Goal: Transaction & Acquisition: Purchase product/service

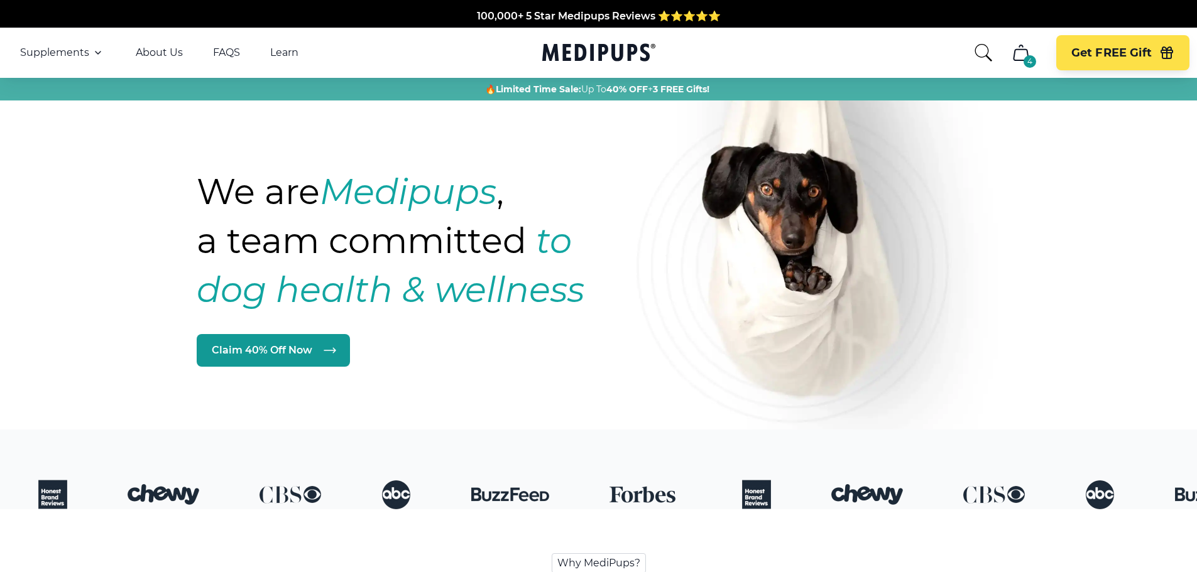
click at [1026, 56] on div "4" at bounding box center [1029, 61] width 13 height 13
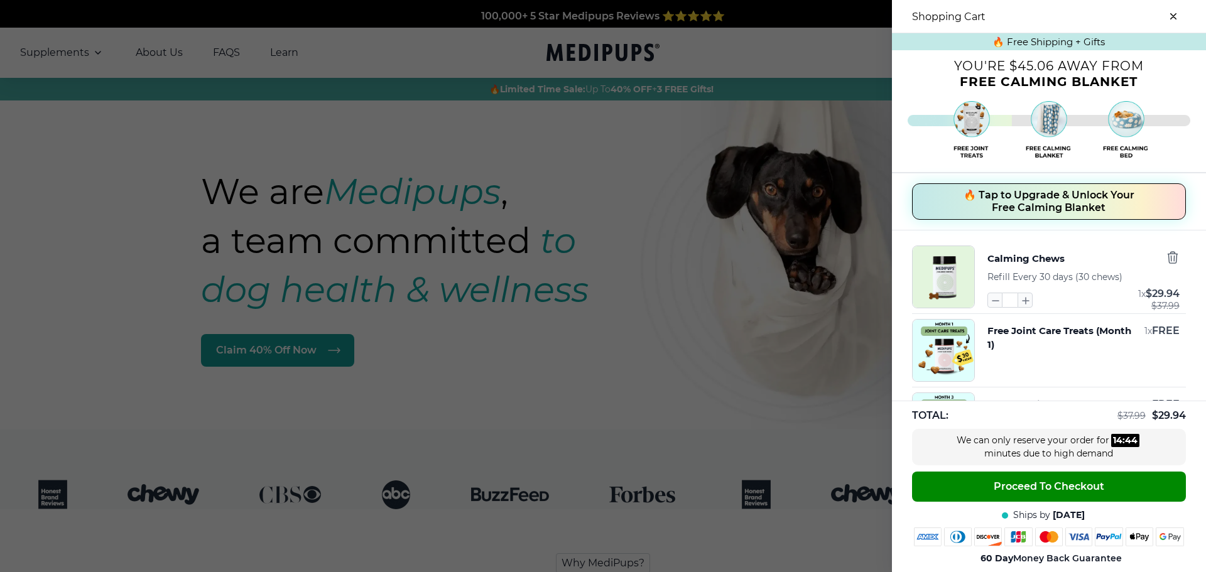
click at [712, 52] on div at bounding box center [603, 286] width 1206 height 572
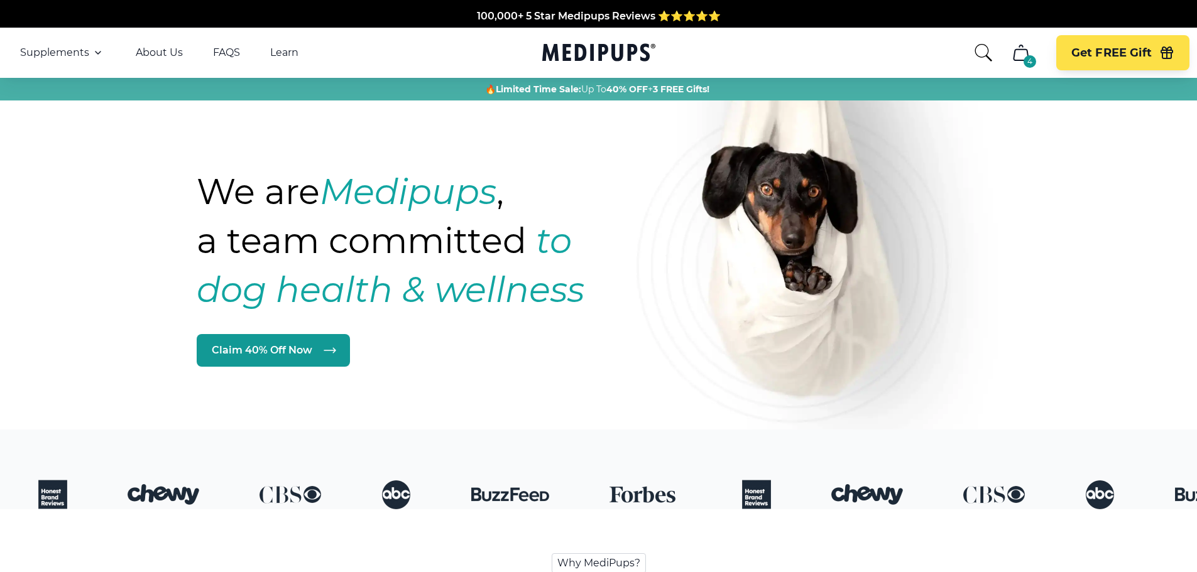
click at [1018, 48] on icon "cart" at bounding box center [1021, 53] width 20 height 20
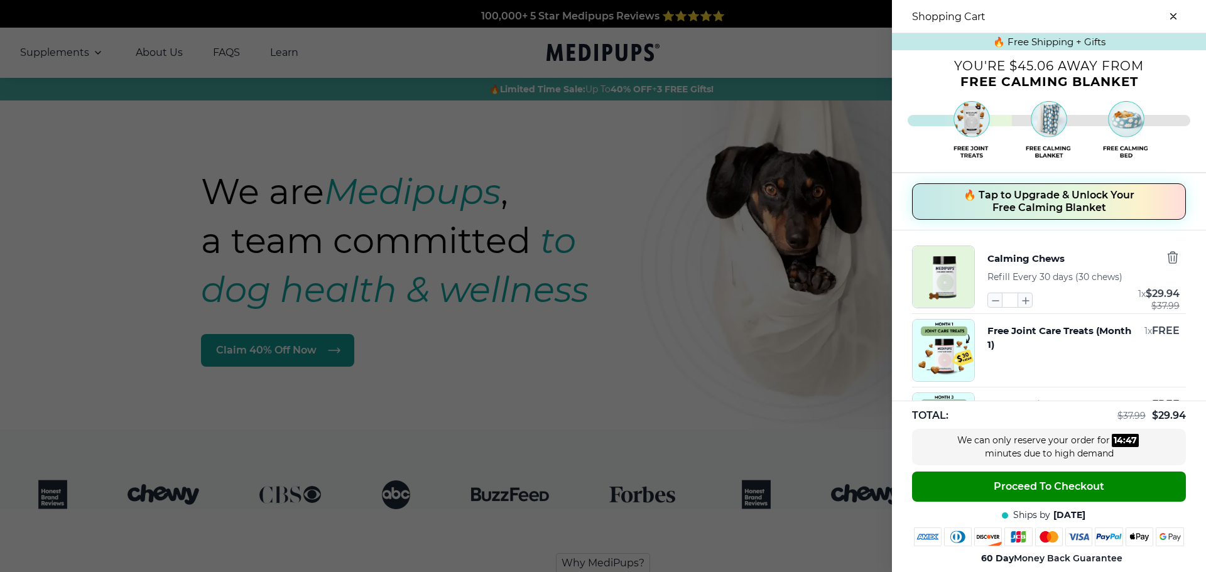
click at [1161, 13] on button "close-cart" at bounding box center [1173, 16] width 25 height 25
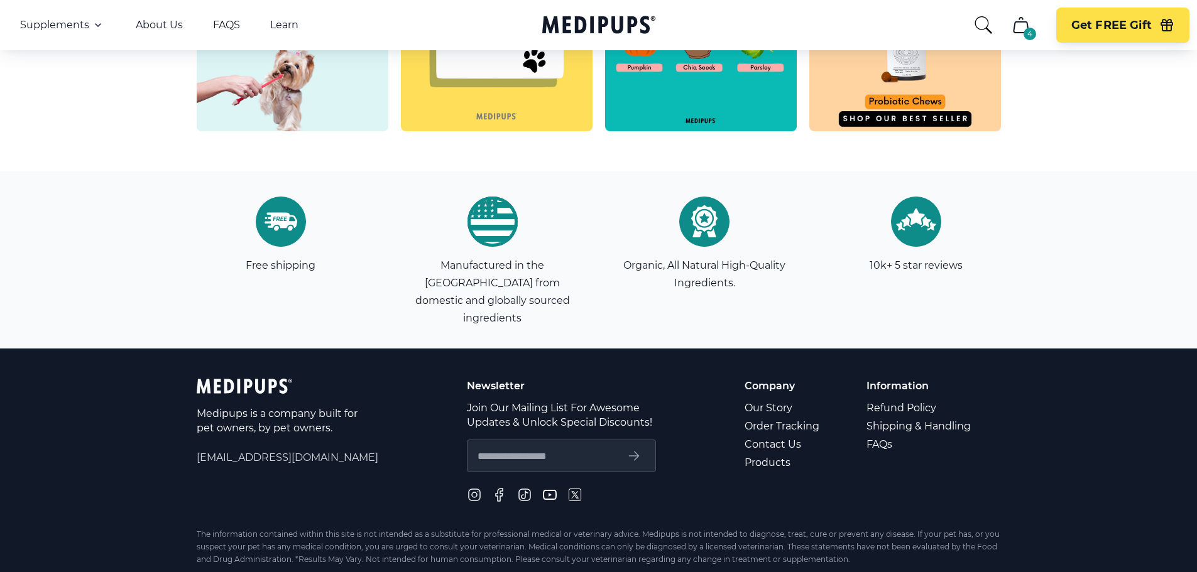
scroll to position [3594, 0]
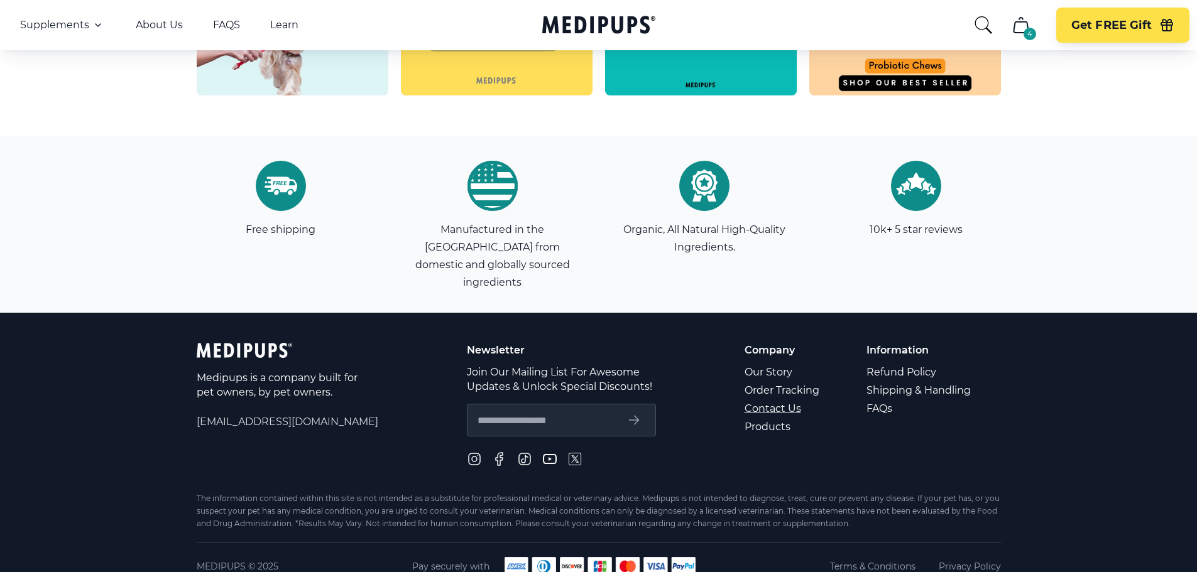
click at [773, 399] on link "Contact Us" at bounding box center [782, 408] width 77 height 18
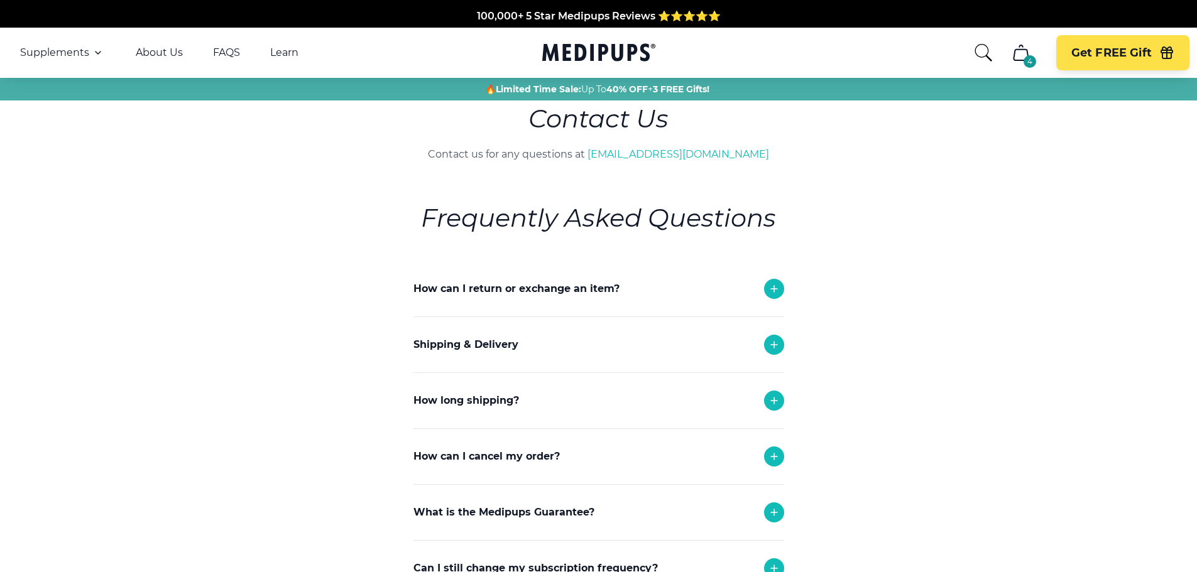
drag, startPoint x: 620, startPoint y: 362, endPoint x: 167, endPoint y: 252, distance: 466.0
click at [167, 252] on main "Contact Us Contact us for any questions at support@medipups.com Frequently Aske…" at bounding box center [598, 424] width 1197 height 646
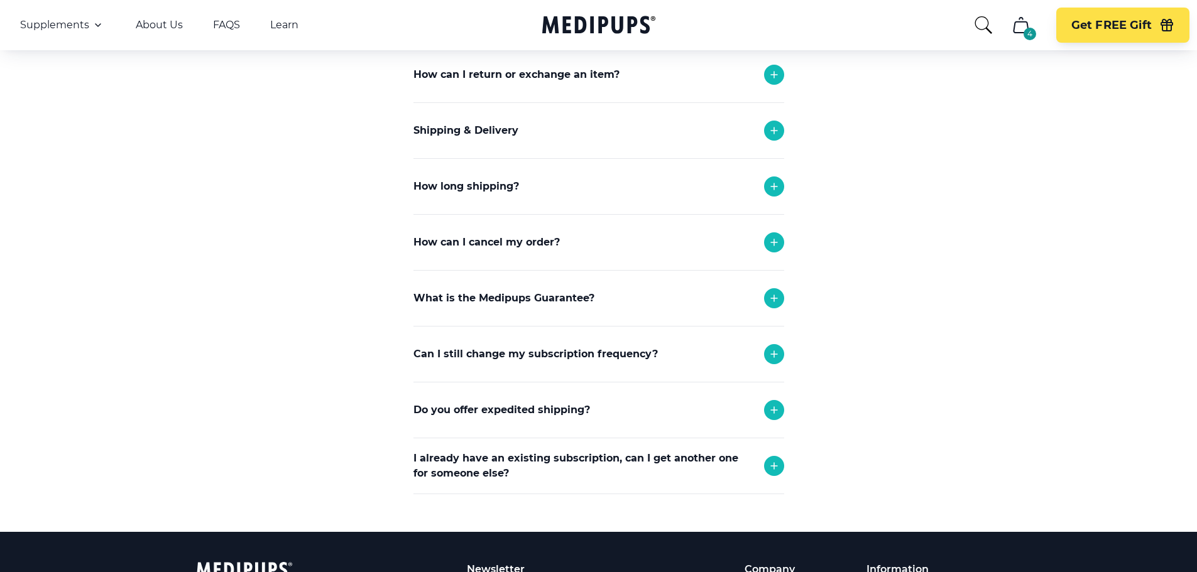
scroll to position [251, 0]
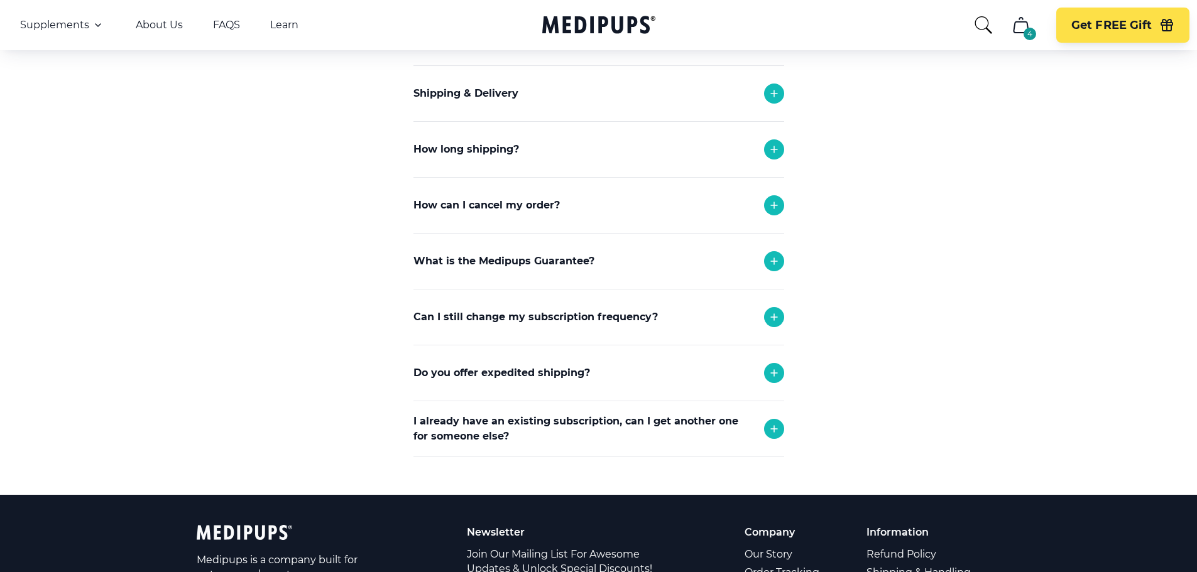
click at [768, 315] on icon at bounding box center [773, 317] width 15 height 15
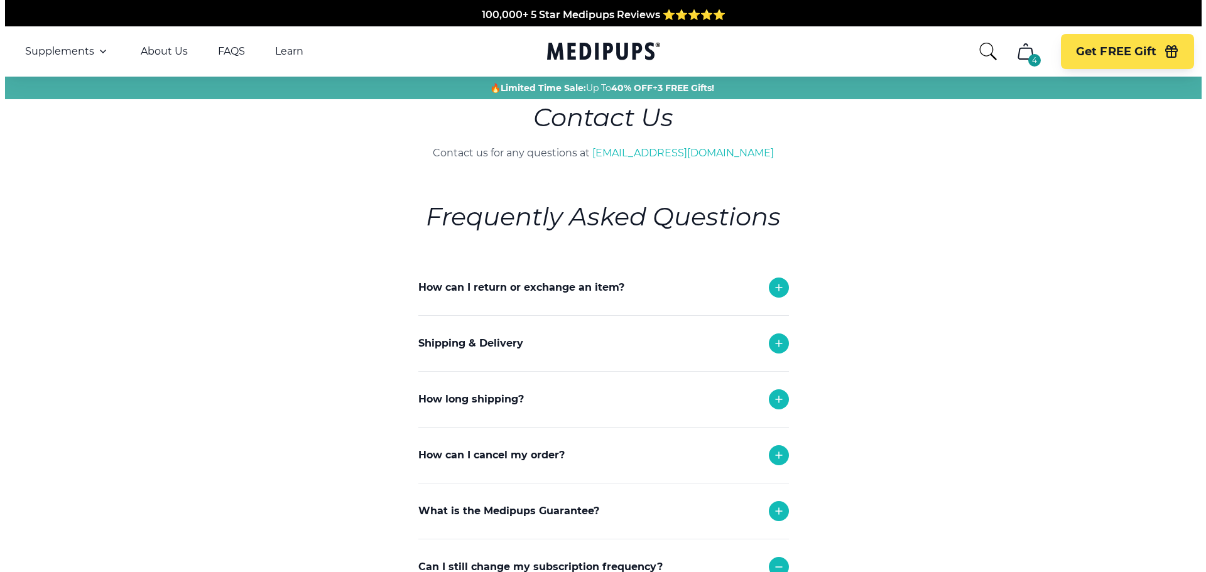
scroll to position [0, 0]
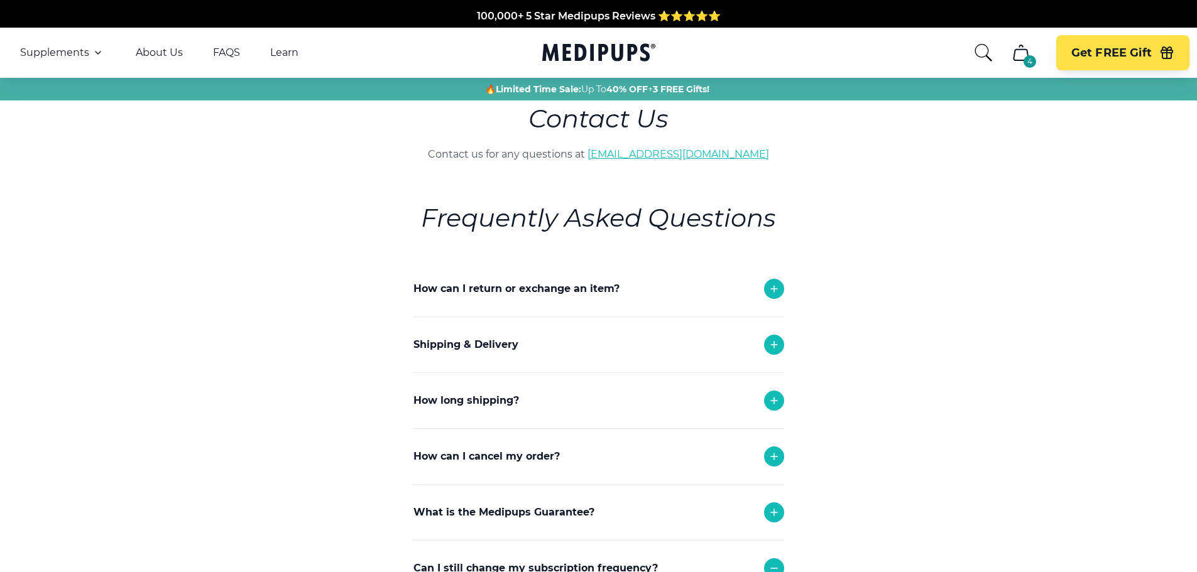
click at [688, 155] on link "[EMAIL_ADDRESS][DOMAIN_NAME]" at bounding box center [678, 154] width 182 height 12
click at [643, 155] on link "[EMAIL_ADDRESS][DOMAIN_NAME]" at bounding box center [678, 154] width 182 height 12
click at [726, 155] on link "[EMAIL_ADDRESS][DOMAIN_NAME]" at bounding box center [678, 154] width 182 height 12
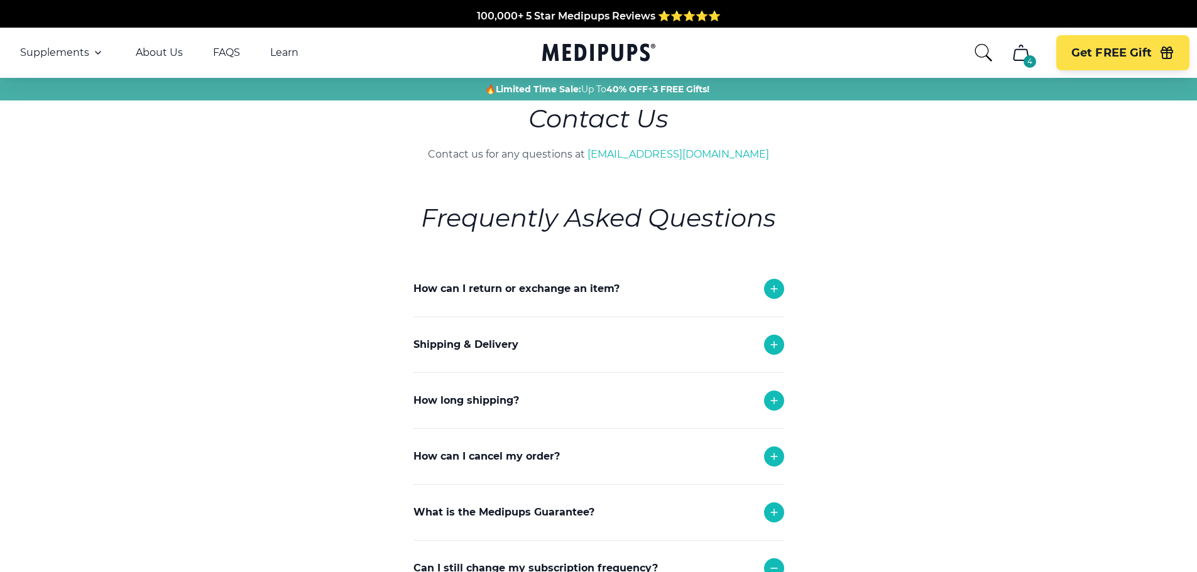
click at [985, 50] on icon "search" at bounding box center [983, 53] width 20 height 20
click at [1021, 54] on icon "cart" at bounding box center [1021, 53] width 20 height 20
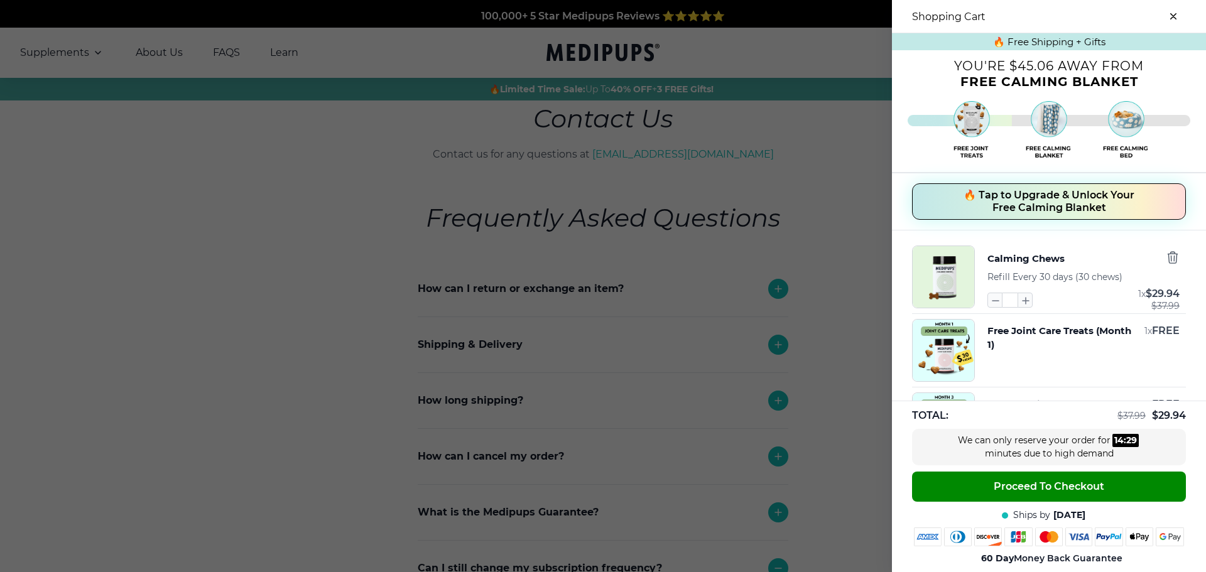
click at [1029, 193] on span "🔥 Tap to Upgrade & Unlock Your Free Calming Blanket" at bounding box center [1049, 201] width 171 height 25
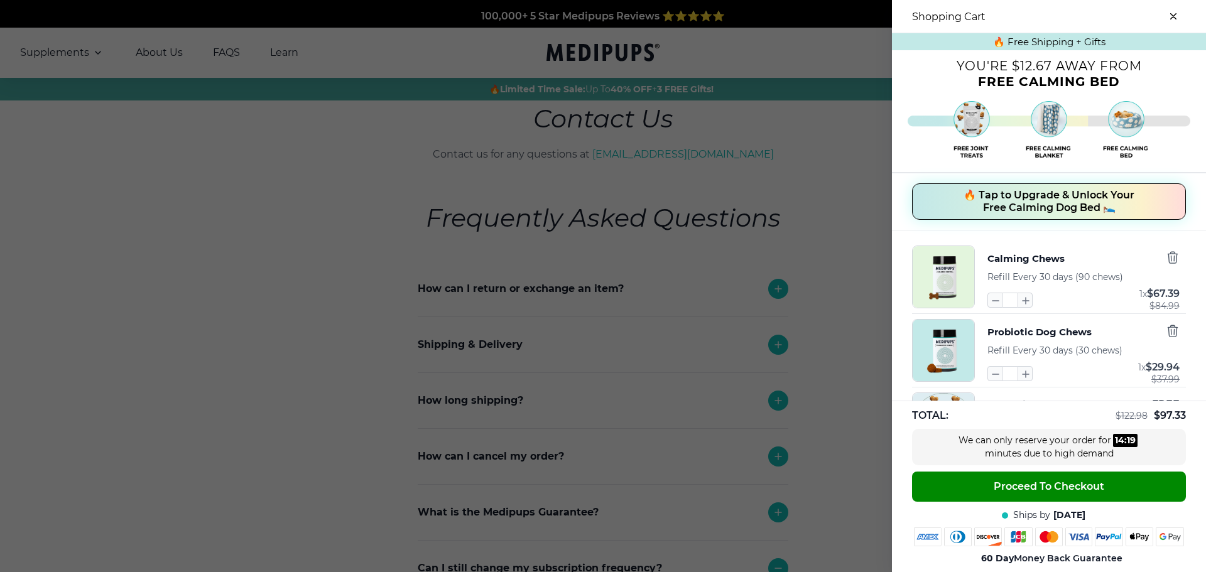
drag, startPoint x: 1029, startPoint y: 193, endPoint x: 286, endPoint y: 237, distance: 743.7
click at [286, 237] on div at bounding box center [603, 286] width 1206 height 572
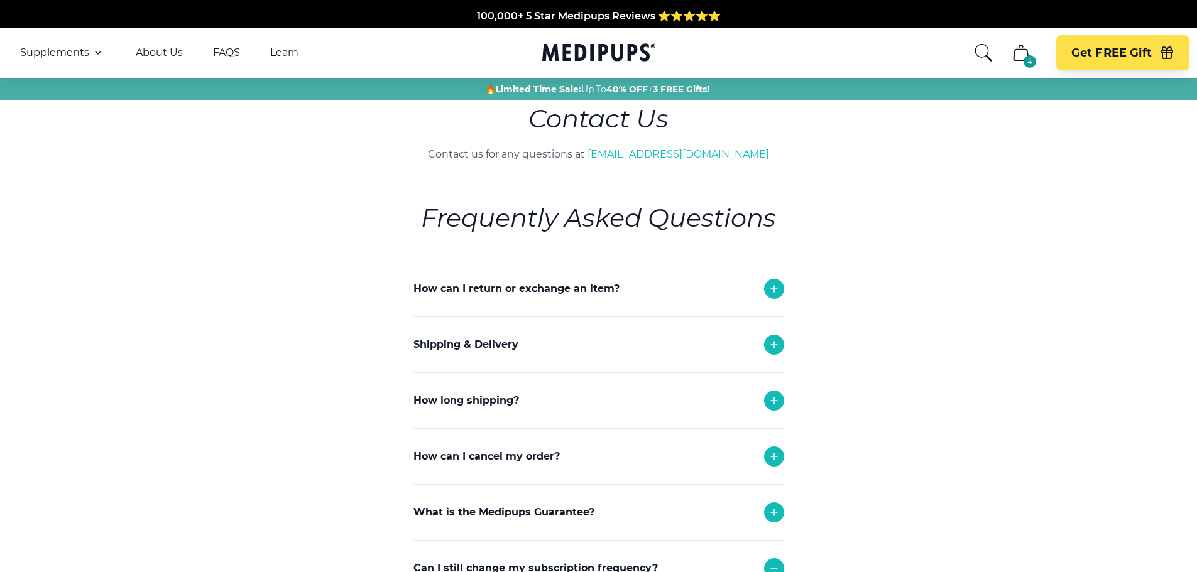
click at [1016, 53] on icon "cart" at bounding box center [1021, 53] width 20 height 20
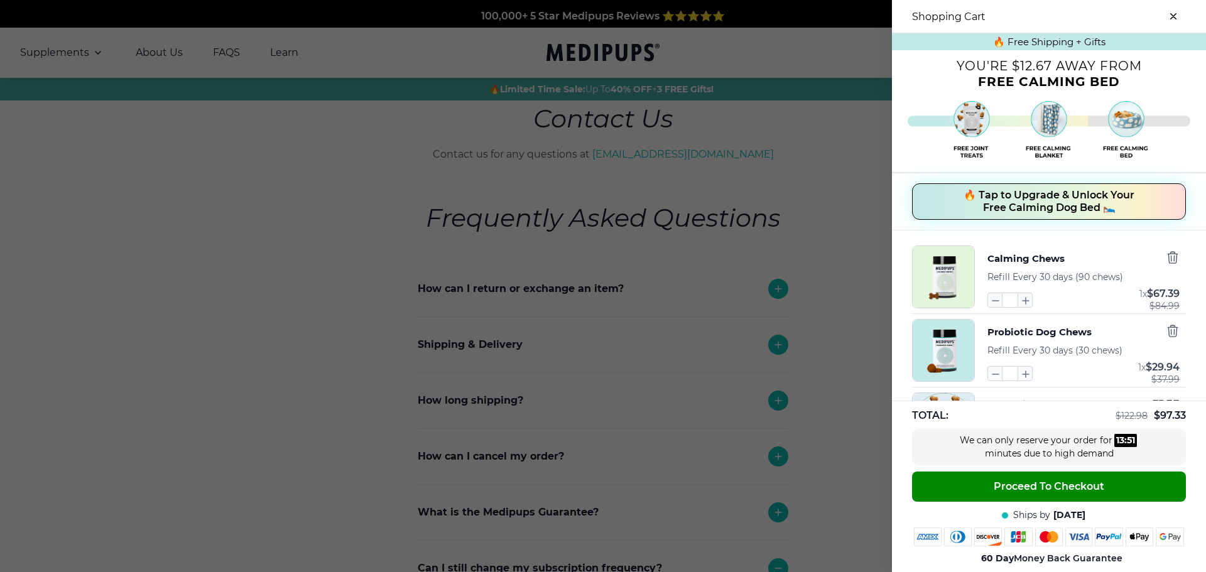
click at [1035, 198] on span "🔥 Tap to Upgrade & Unlock Your Free Calming Dog Bed 🛌" at bounding box center [1049, 201] width 171 height 25
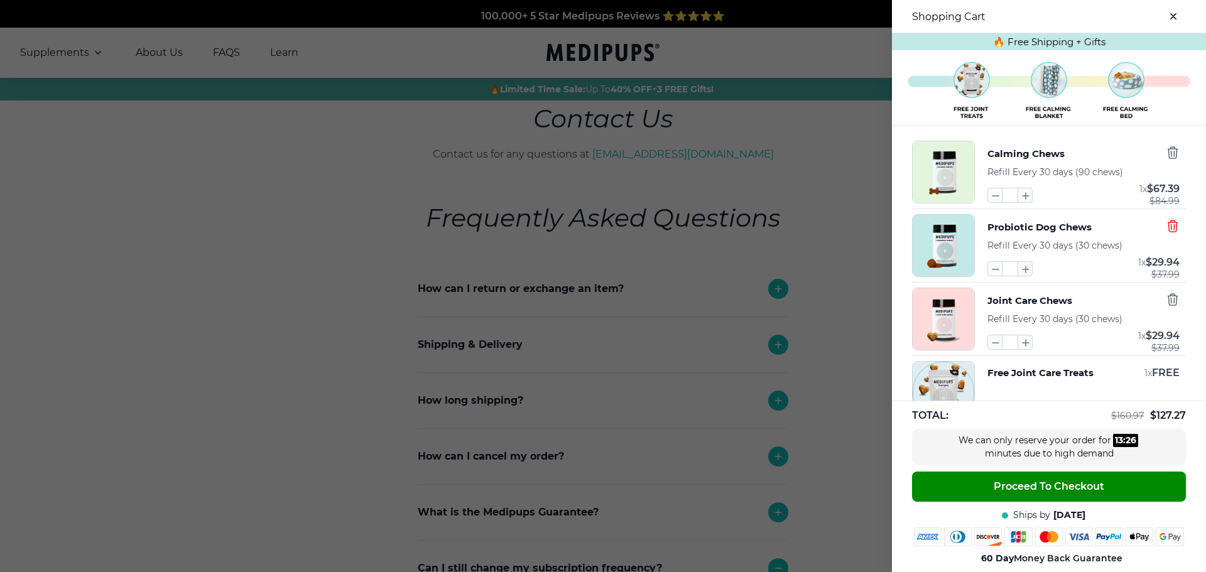
click at [1168, 227] on icon "button" at bounding box center [1172, 225] width 9 height 11
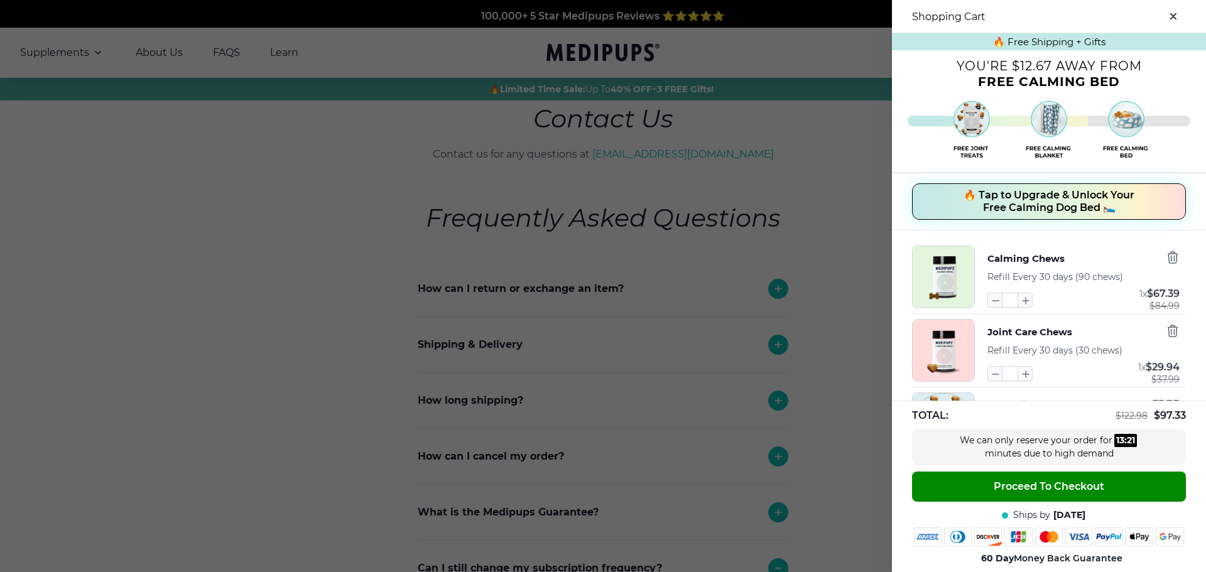
drag, startPoint x: 1141, startPoint y: 355, endPoint x: 788, endPoint y: 121, distance: 423.3
click at [788, 121] on div at bounding box center [603, 286] width 1206 height 572
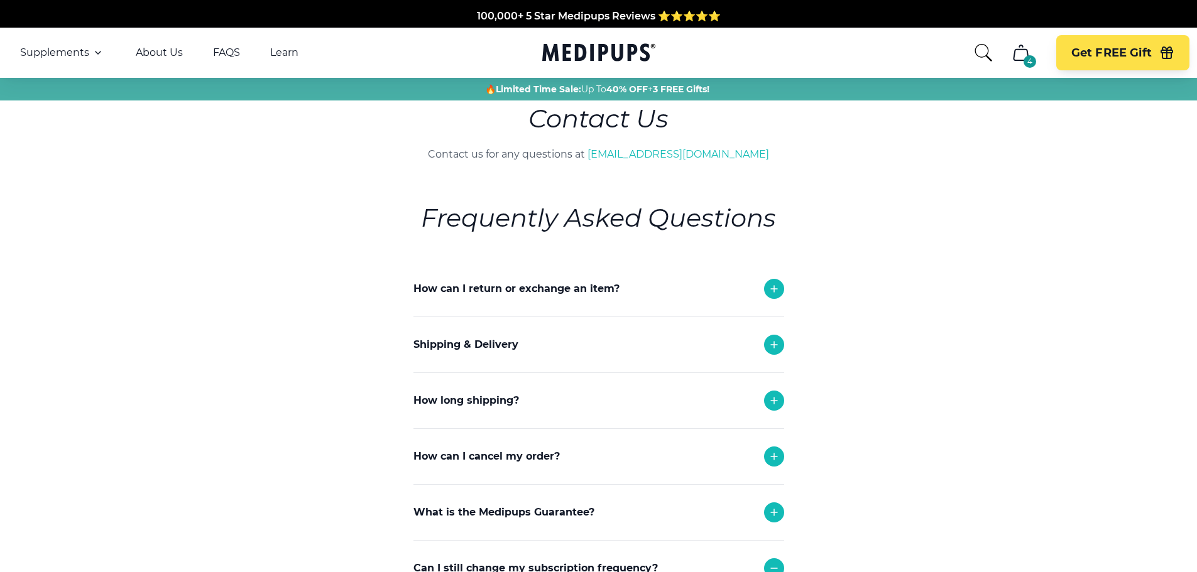
click at [1029, 53] on icon "cart" at bounding box center [1021, 53] width 20 height 20
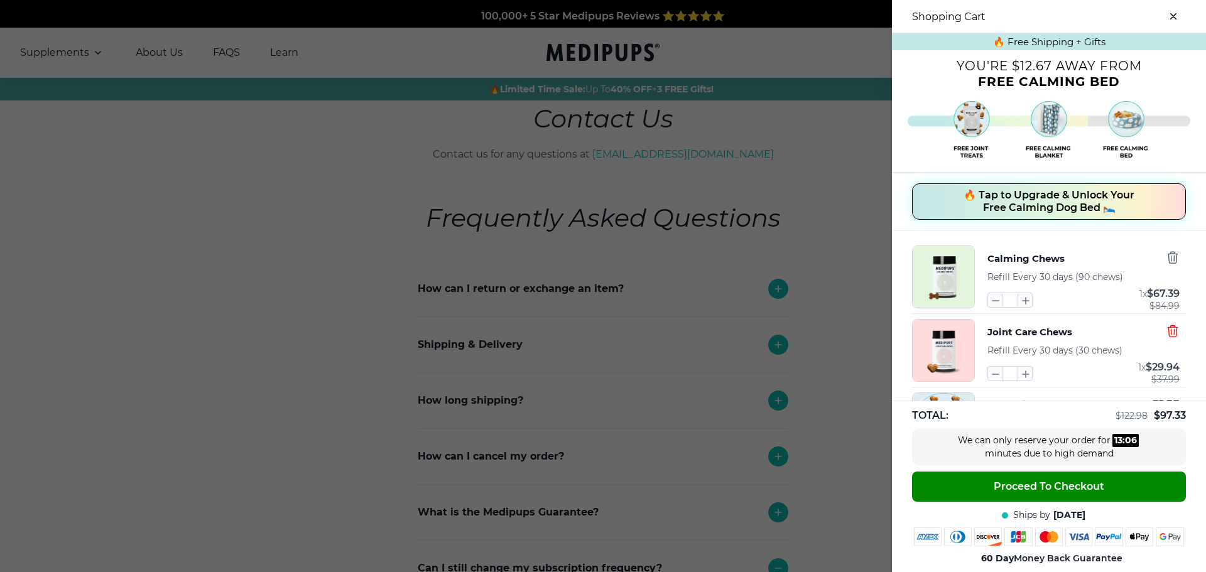
click at [1168, 330] on icon "button" at bounding box center [1172, 330] width 9 height 11
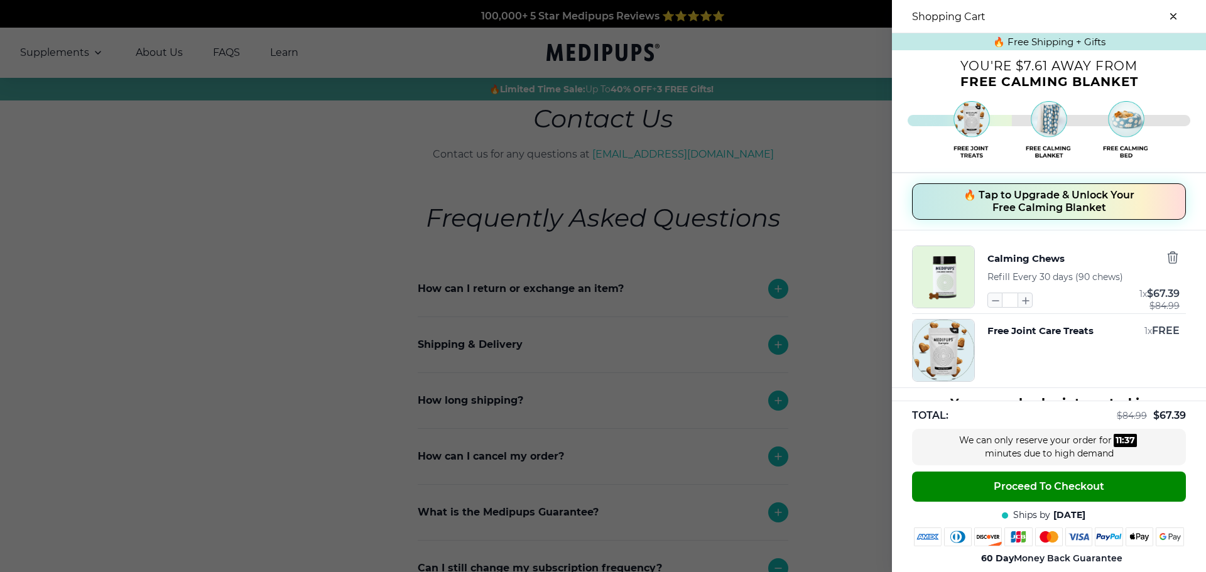
drag, startPoint x: 1096, startPoint y: 280, endPoint x: 294, endPoint y: 236, distance: 803.4
click at [294, 236] on div at bounding box center [603, 286] width 1206 height 572
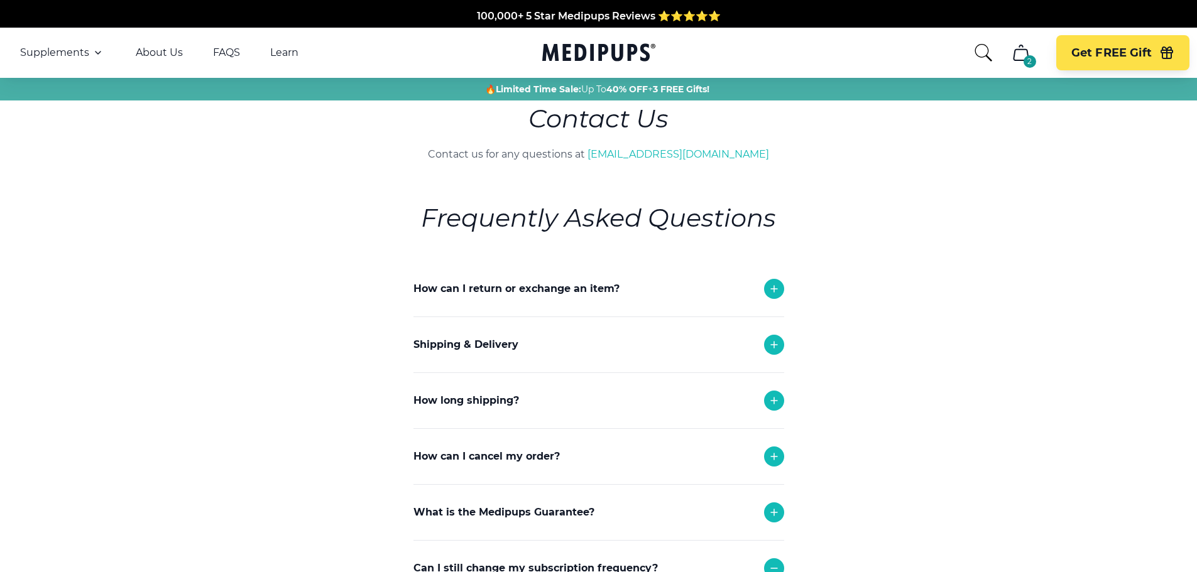
click at [1017, 50] on icon "cart" at bounding box center [1021, 53] width 20 height 20
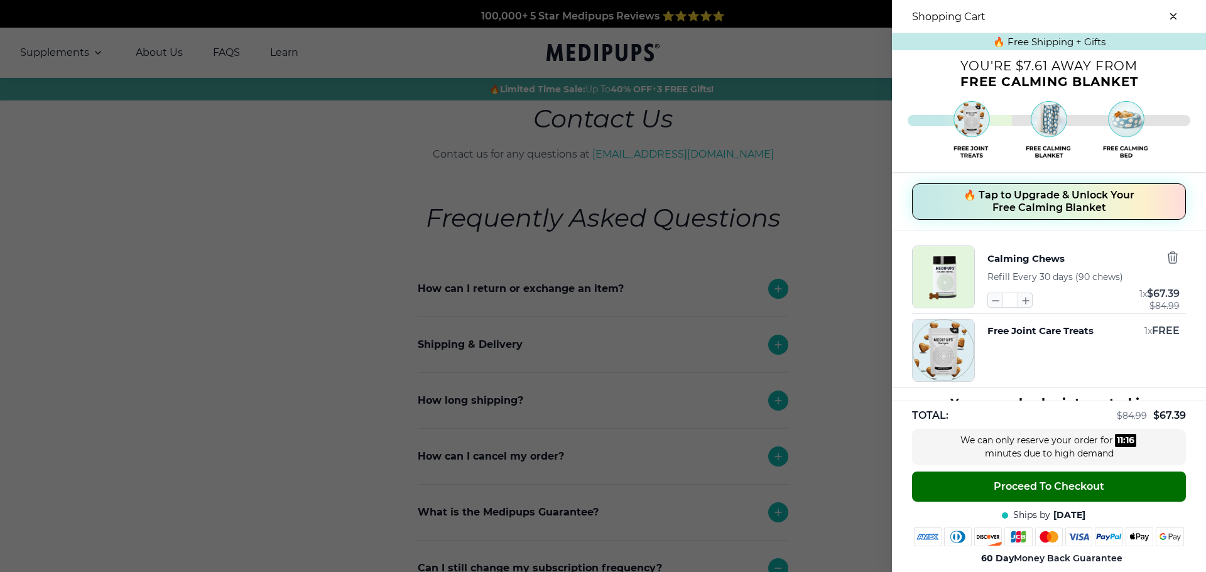
click at [1030, 489] on span "Proceed To Checkout" at bounding box center [1049, 487] width 111 height 13
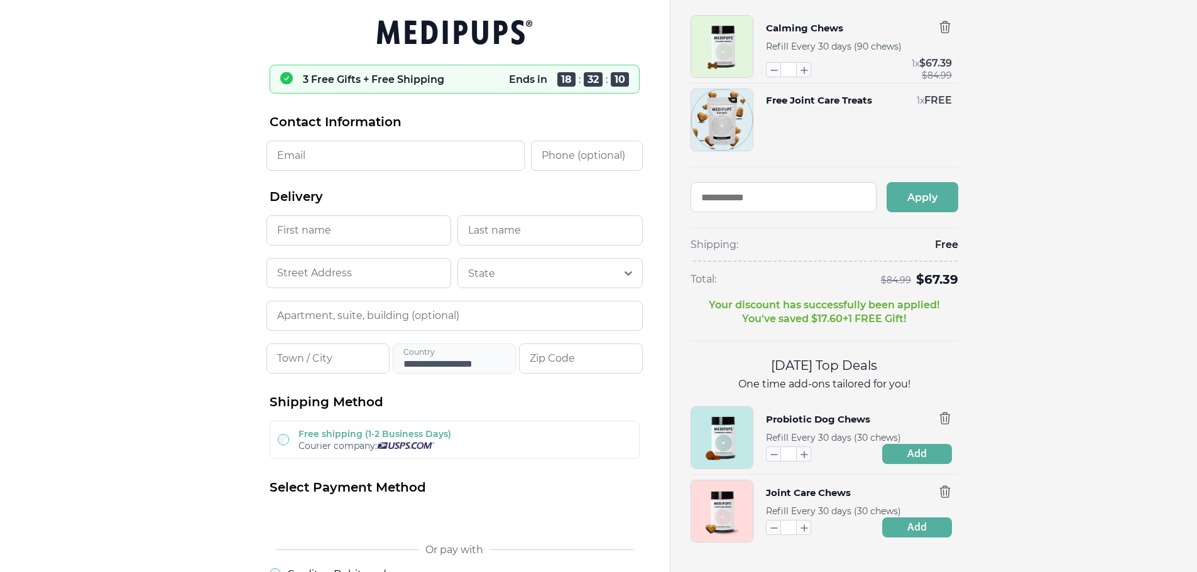
click at [353, 161] on input "Email" at bounding box center [395, 156] width 258 height 30
type input "**********"
type input "*******"
type input "******"
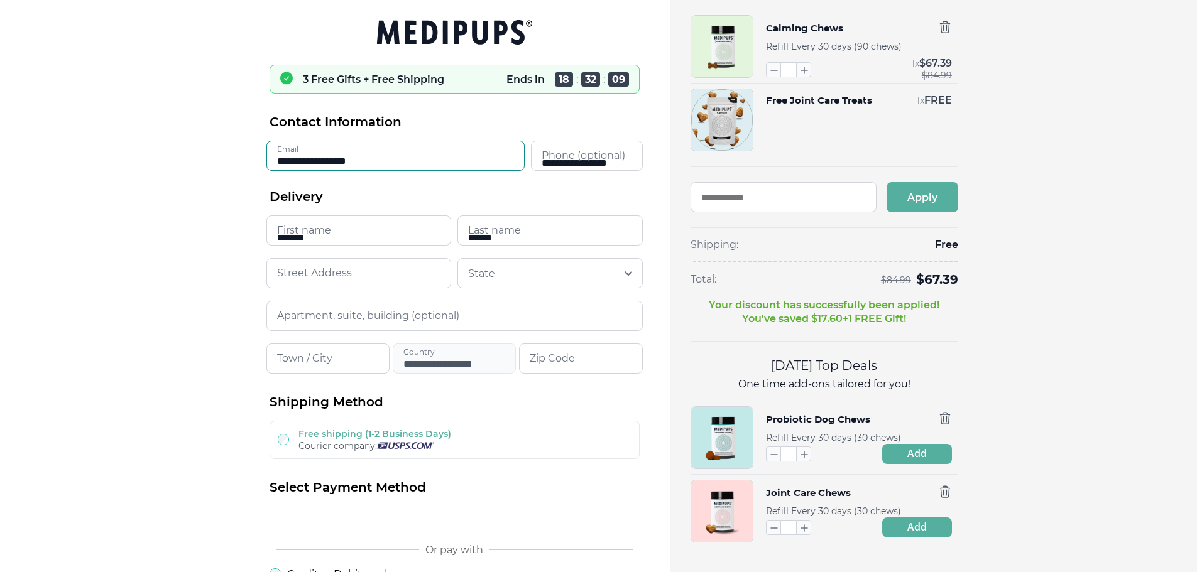
type input "**********"
type input "*****"
drag, startPoint x: 604, startPoint y: 164, endPoint x: 389, endPoint y: 158, distance: 215.5
click at [389, 158] on div "**********" at bounding box center [454, 156] width 376 height 30
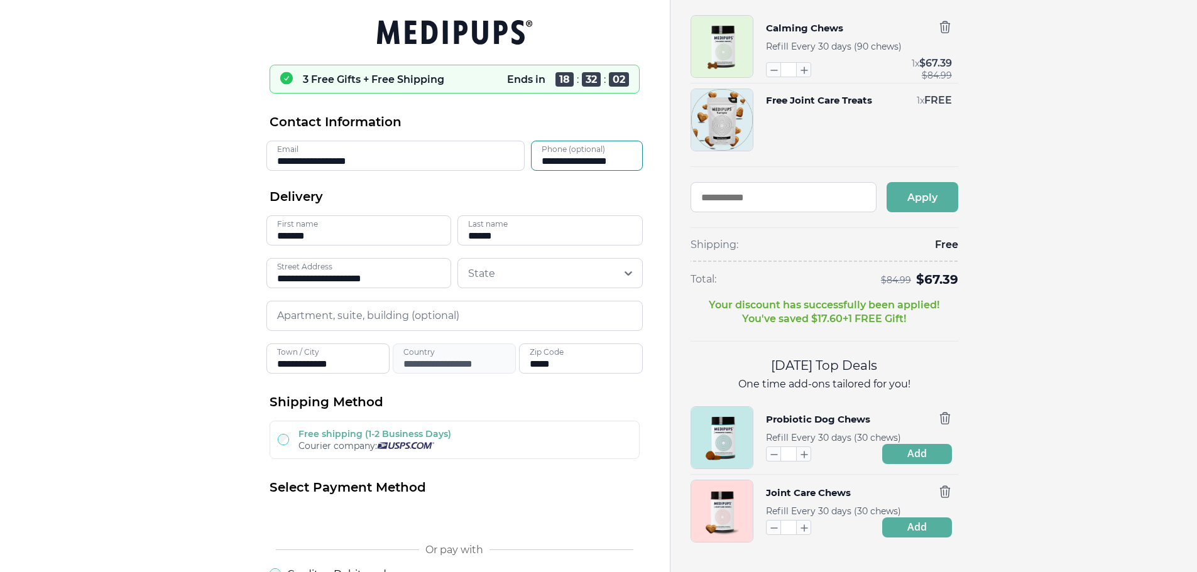
type input "**********"
click at [630, 273] on icon at bounding box center [628, 273] width 8 height 4
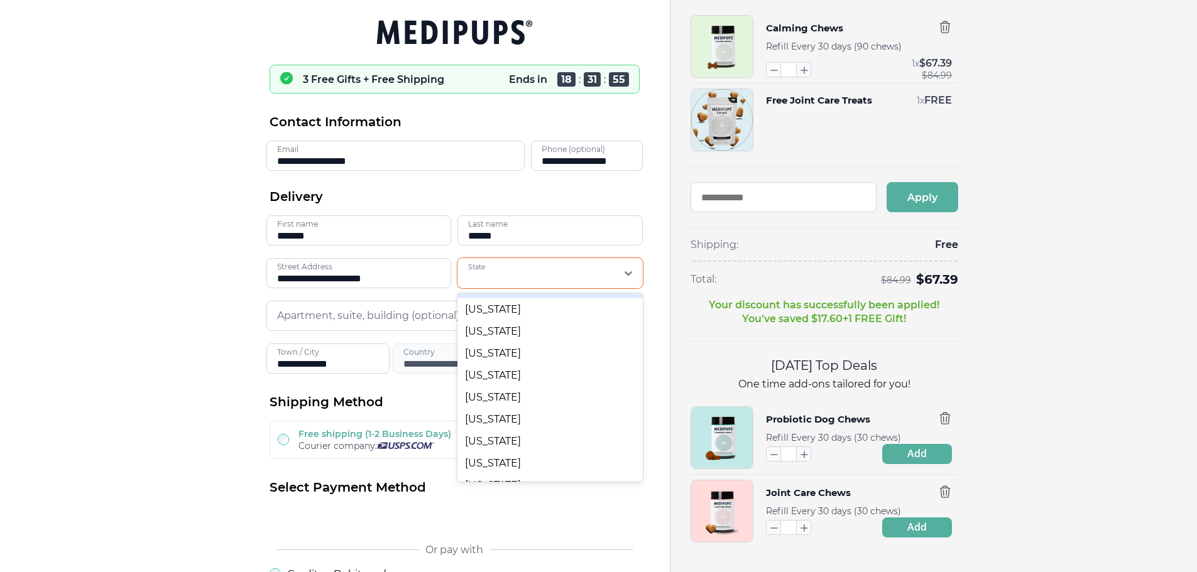
scroll to position [126, 0]
click at [493, 382] on div "Florida" at bounding box center [549, 379] width 185 height 22
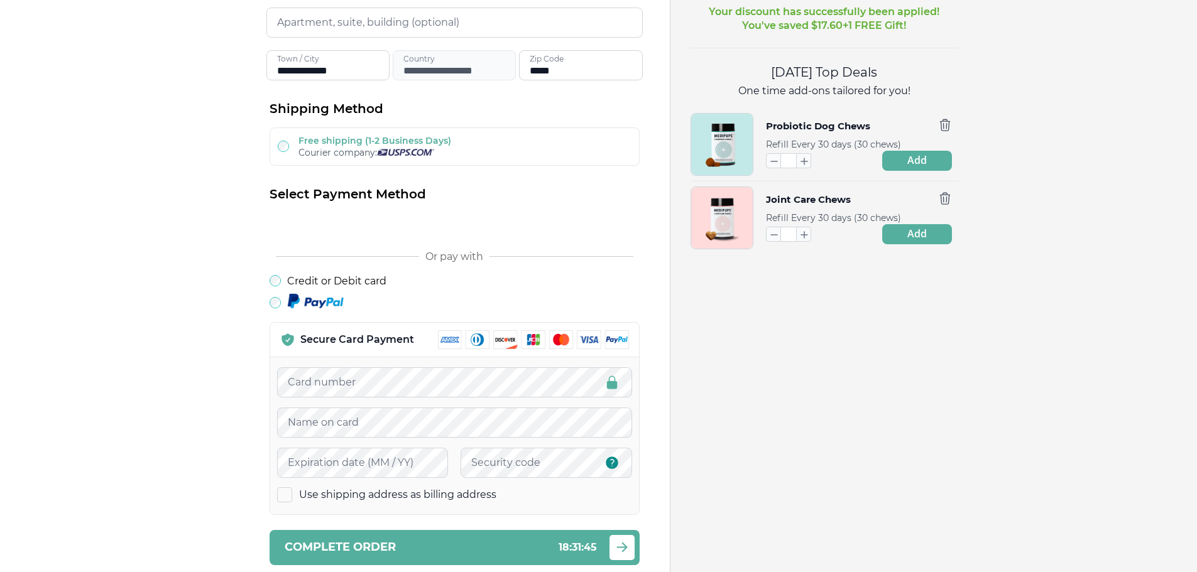
scroll to position [314, 0]
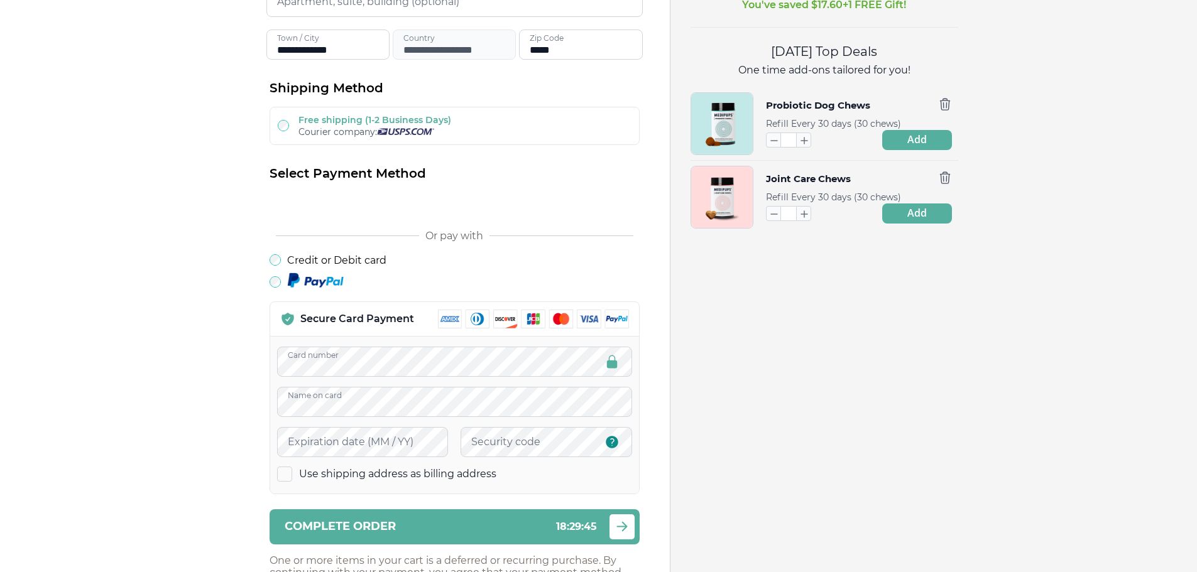
click at [854, 350] on div "Calming Chews Refill Every 30 days (90 chews) * 1 x $ 67.39 $ 84.99 Free Joint …" at bounding box center [933, 381] width 526 height 1391
click at [504, 477] on label "Use shipping address as billing address" at bounding box center [454, 474] width 355 height 14
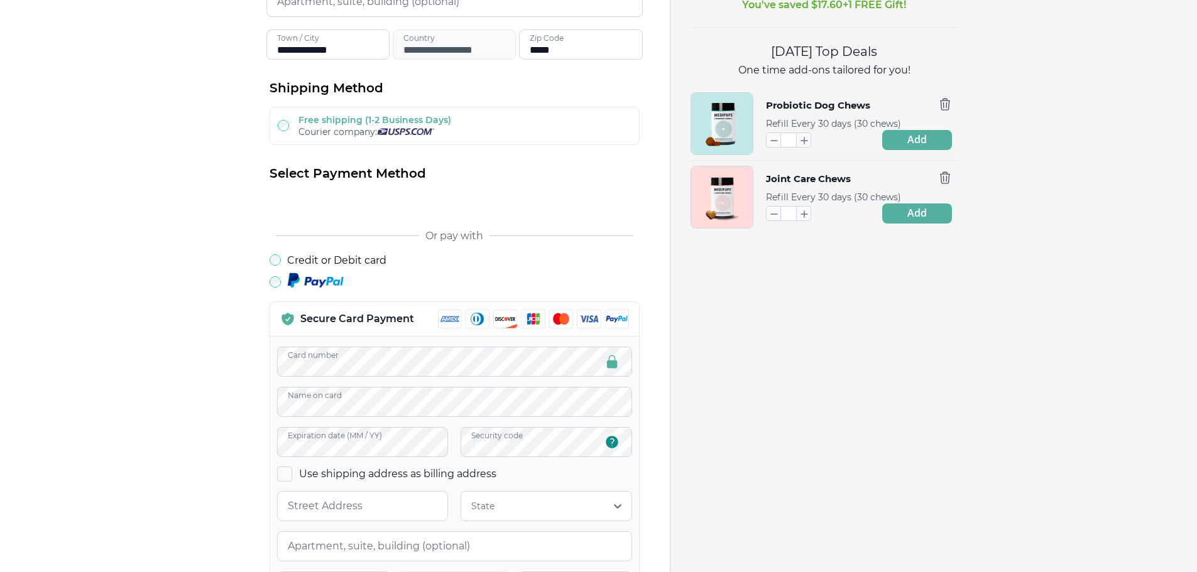
scroll to position [377, 0]
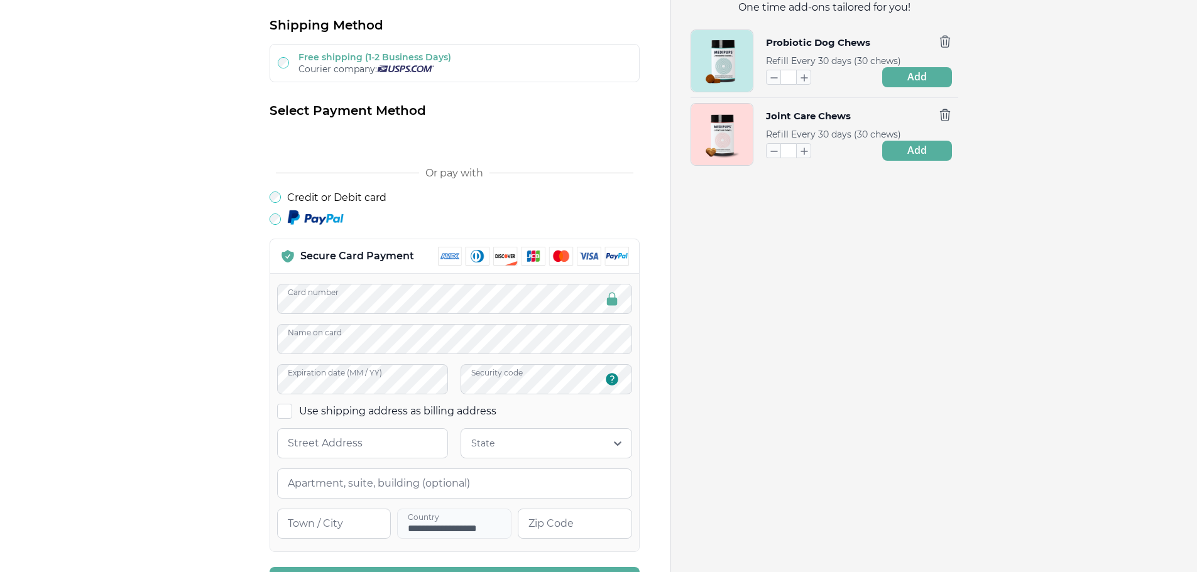
click at [287, 413] on span at bounding box center [284, 411] width 15 height 15
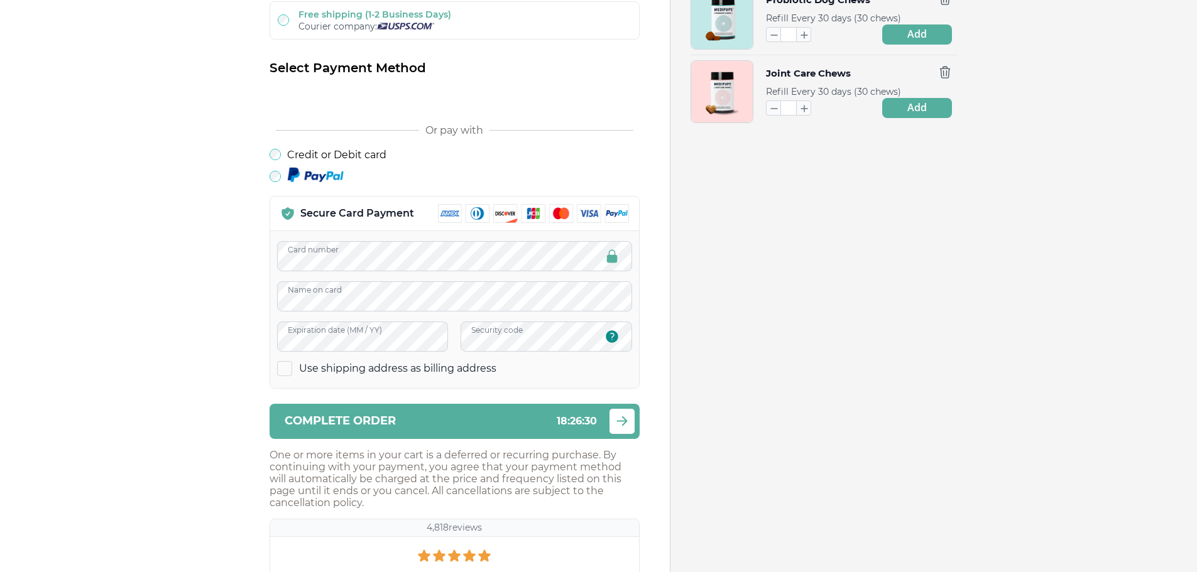
scroll to position [440, 0]
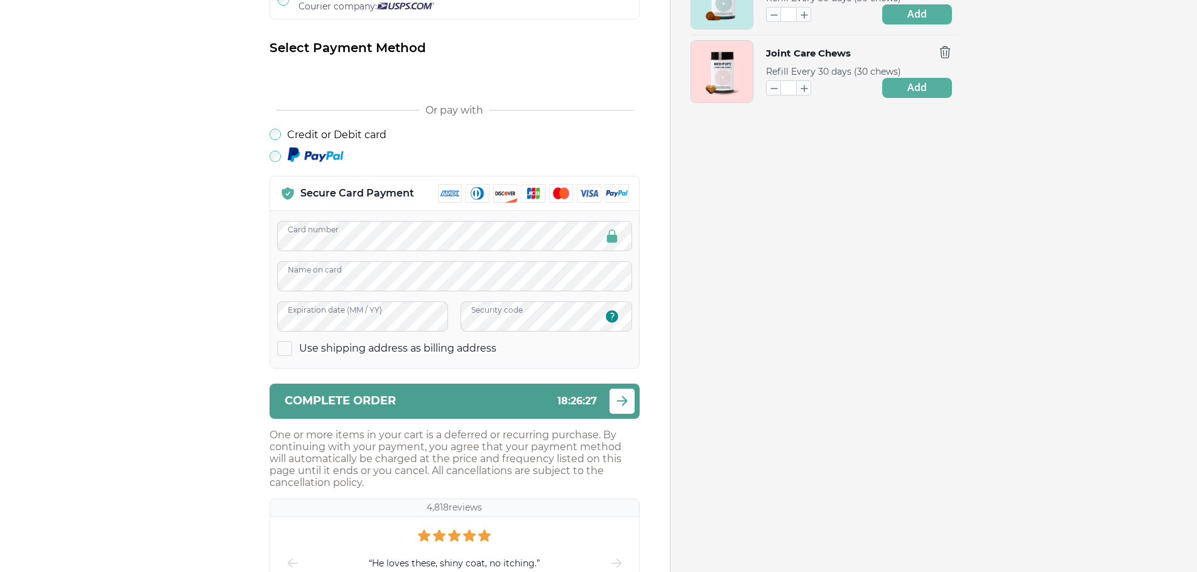
click at [620, 402] on icon "submit" at bounding box center [621, 401] width 15 height 16
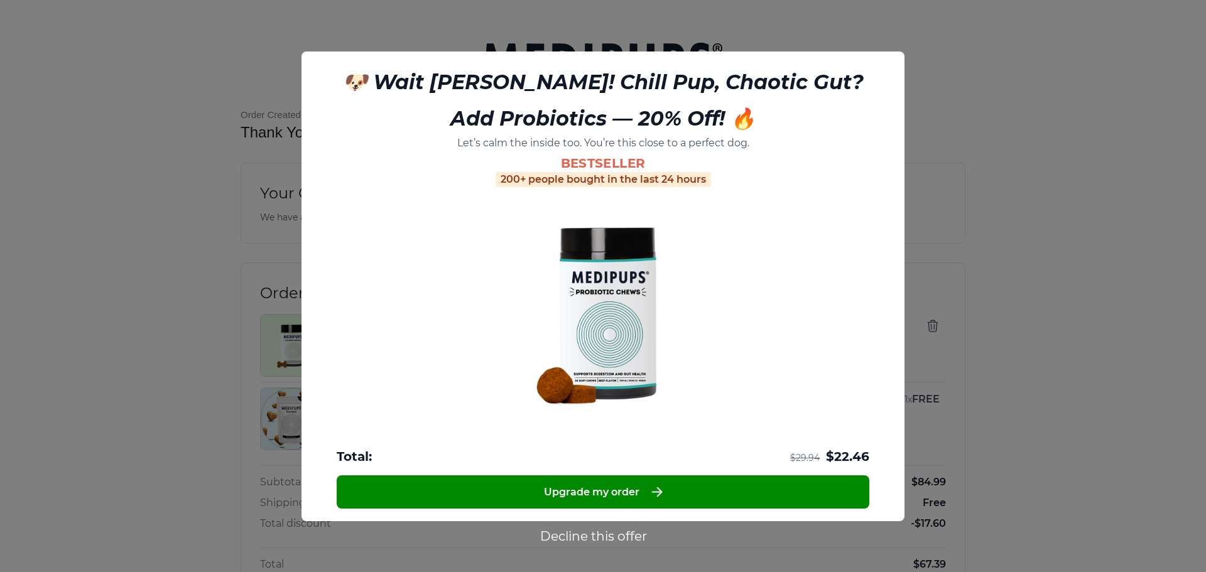
click at [584, 539] on button "Decline this offer" at bounding box center [593, 536] width 114 height 16
